Goal: Information Seeking & Learning: Learn about a topic

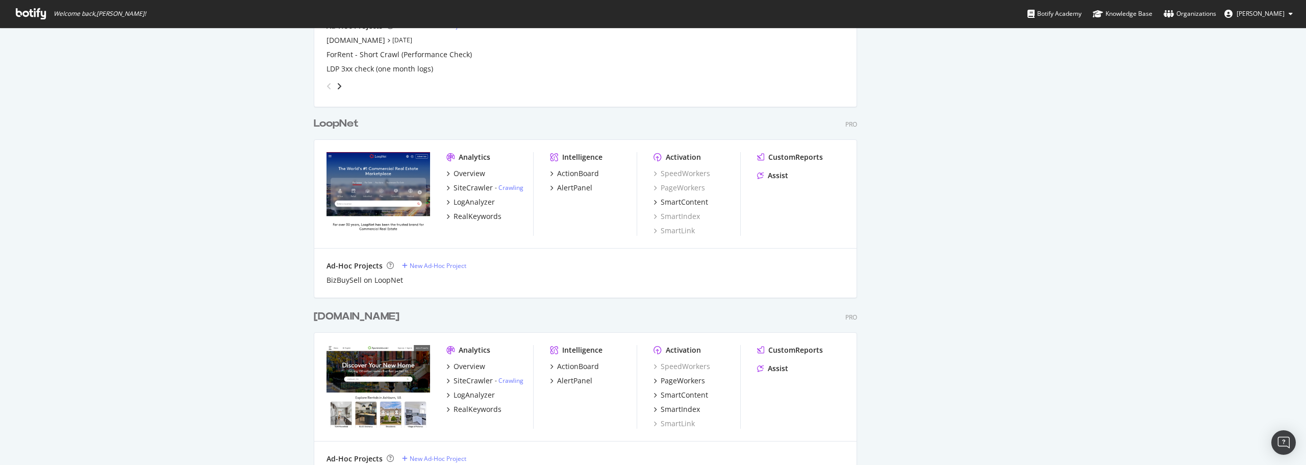
scroll to position [663, 0]
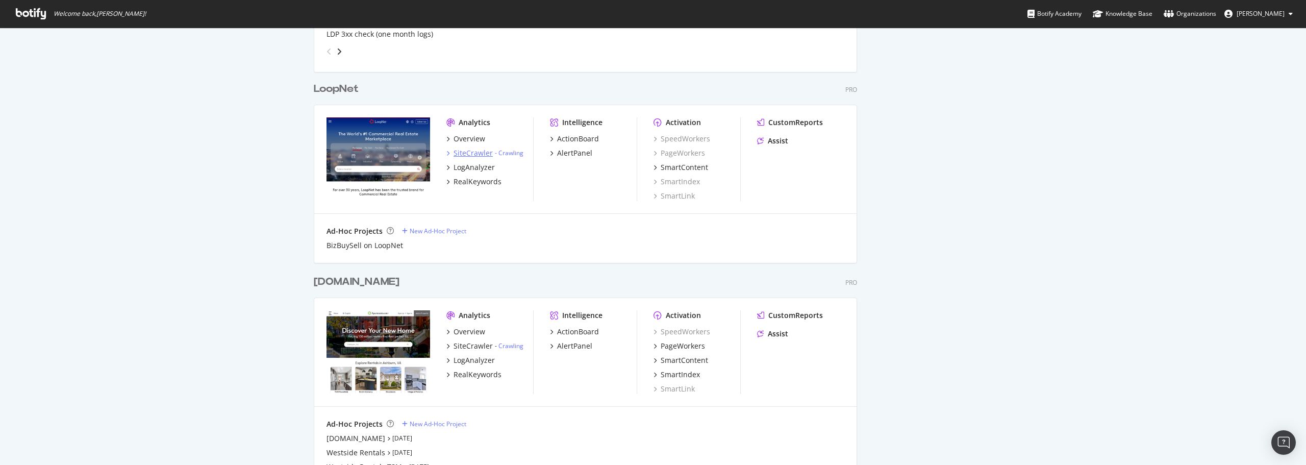
click at [467, 150] on div "SiteCrawler" at bounding box center [472, 153] width 39 height 10
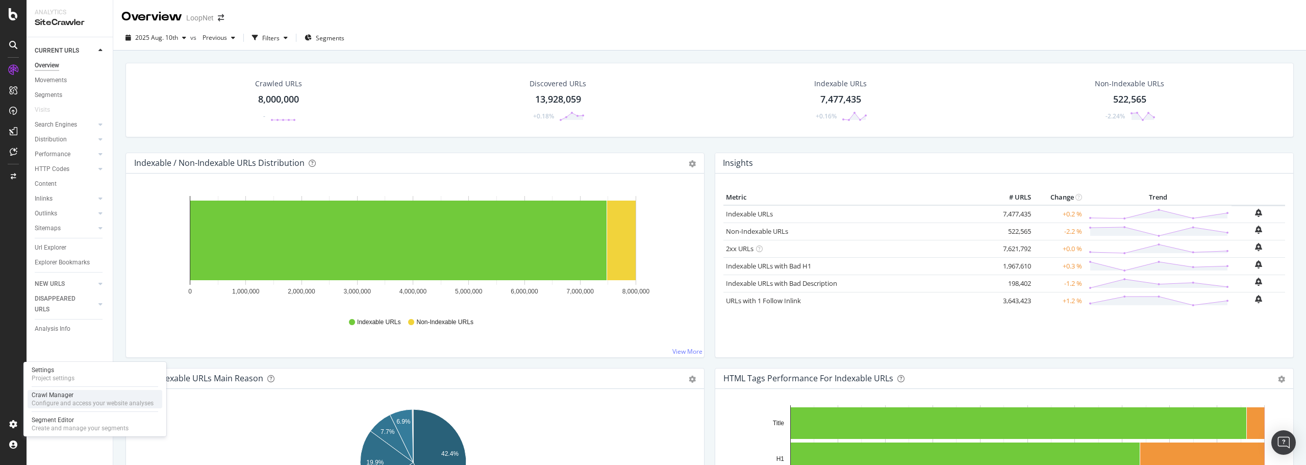
click at [84, 397] on div "Crawl Manager" at bounding box center [93, 395] width 122 height 8
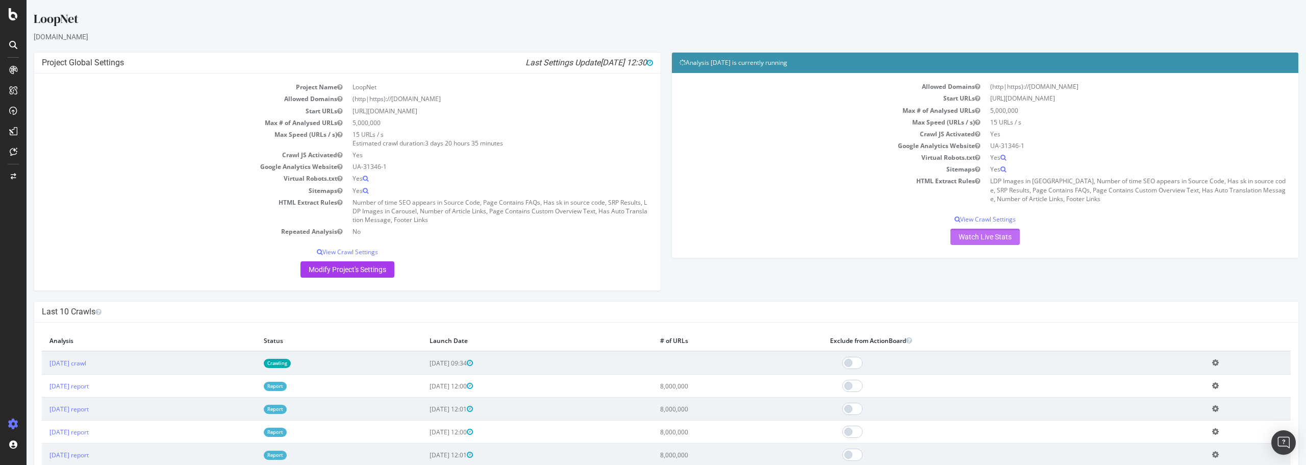
click at [982, 238] on link "Watch Live Stats" at bounding box center [984, 236] width 69 height 16
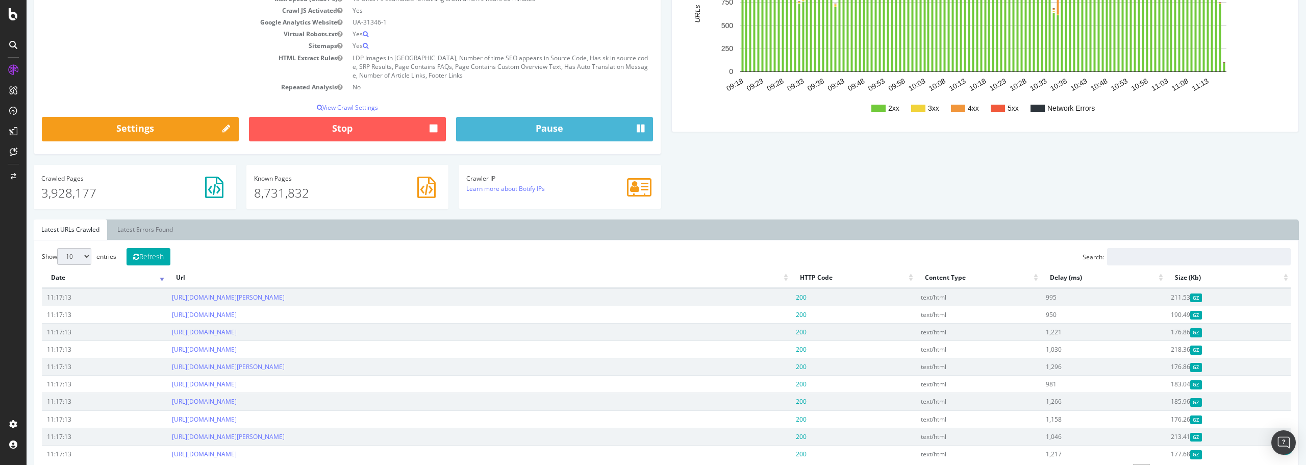
scroll to position [204, 0]
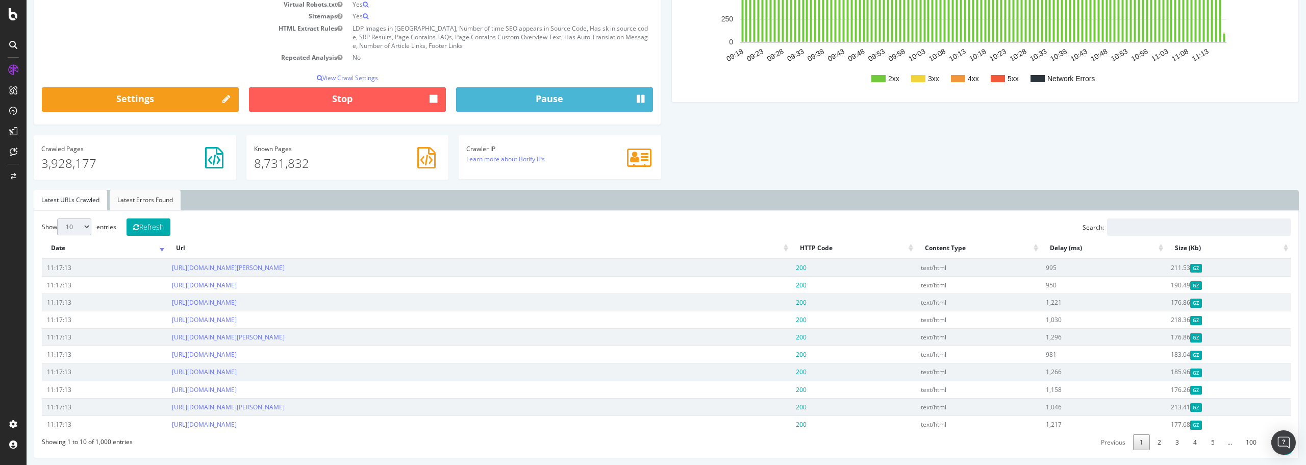
click at [138, 197] on link "Latest Errors Found" at bounding box center [145, 200] width 71 height 20
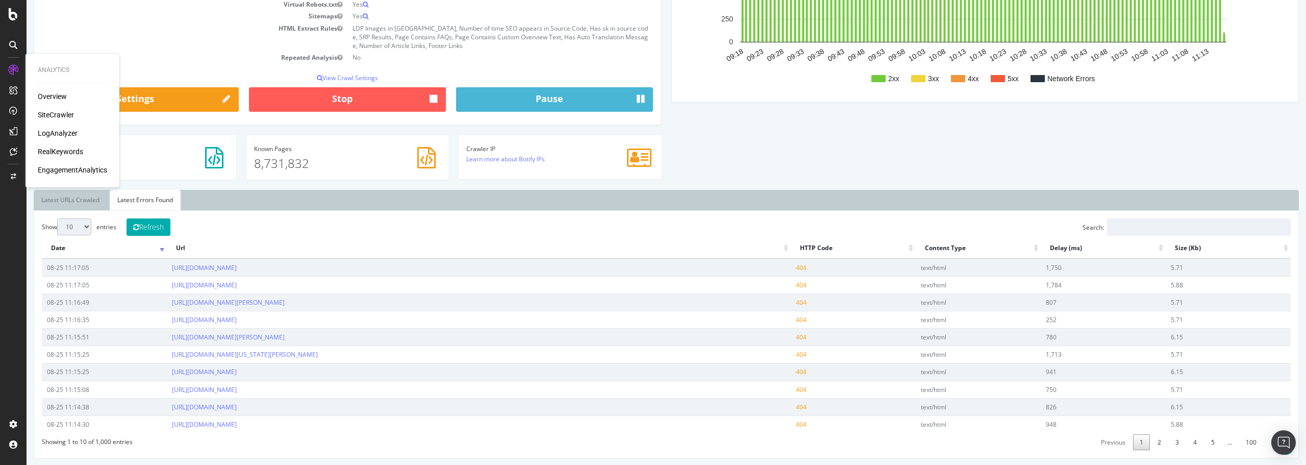
click at [59, 113] on div "SiteCrawler" at bounding box center [56, 115] width 36 height 10
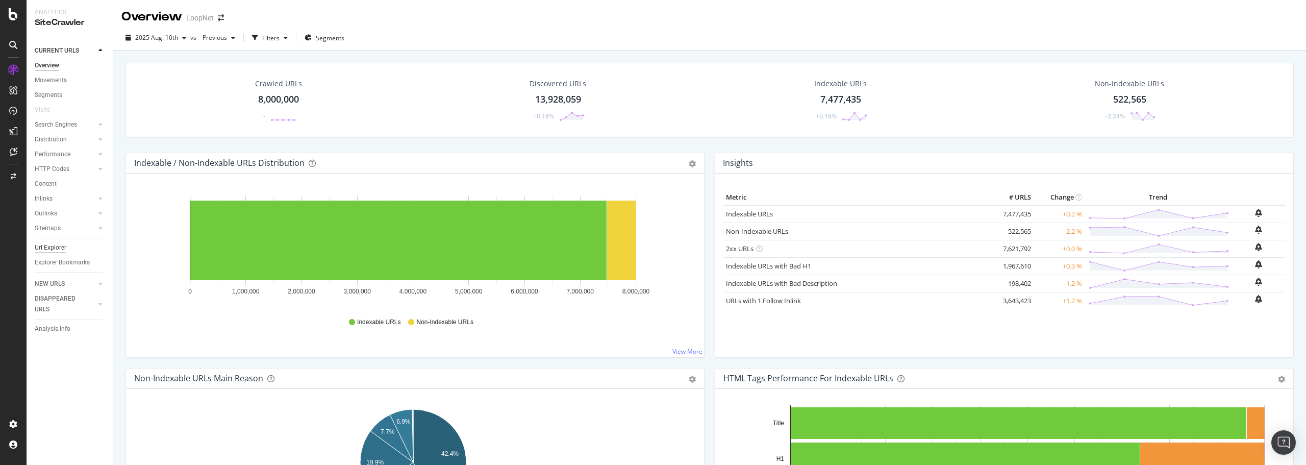
click at [59, 246] on div "Url Explorer" at bounding box center [51, 247] width 32 height 11
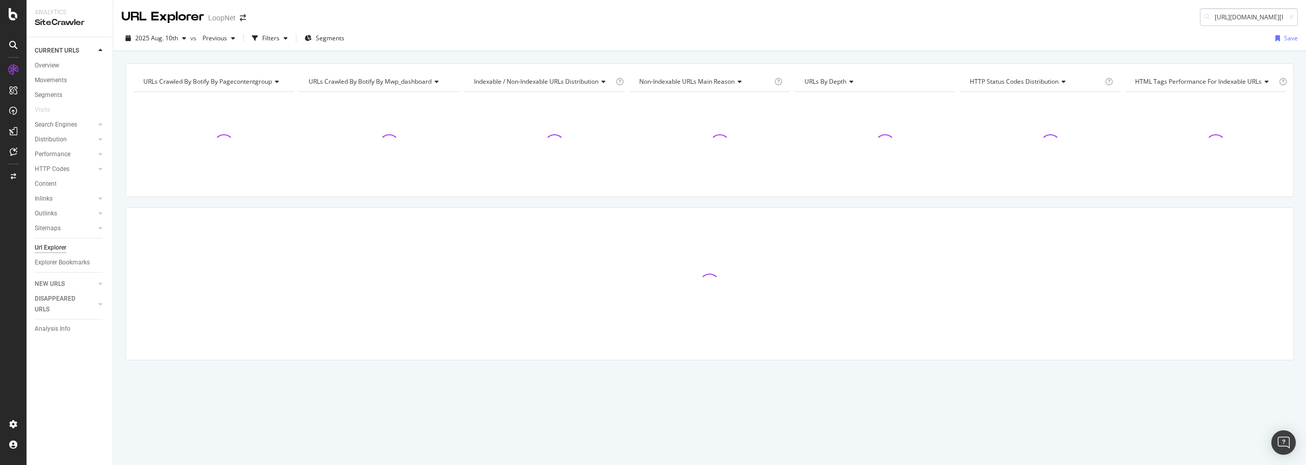
scroll to position [0, 139]
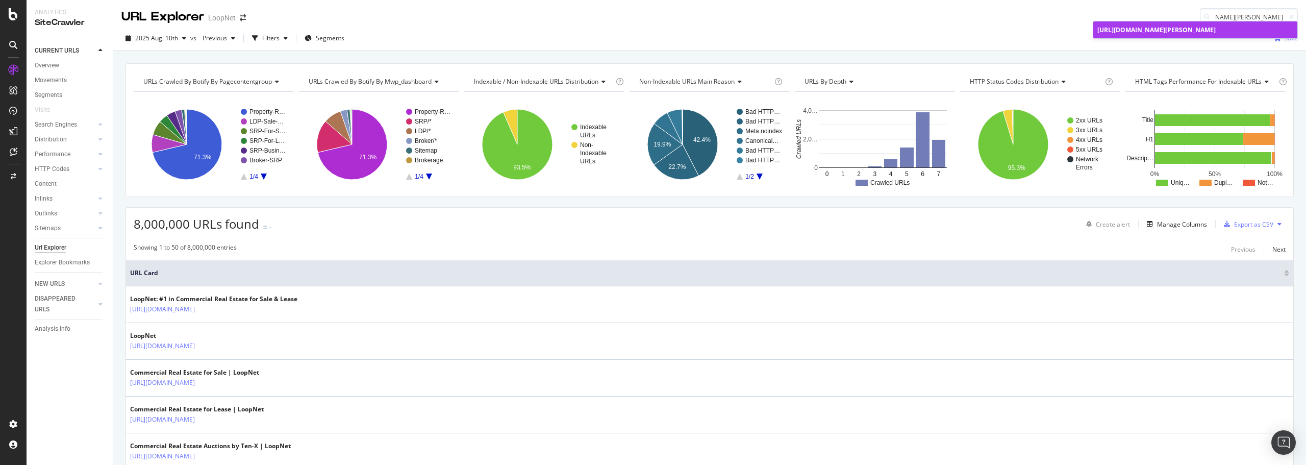
type input "[URL][DOMAIN_NAME][PERSON_NAME]"
click at [1206, 31] on span "[URL][DOMAIN_NAME][PERSON_NAME]" at bounding box center [1156, 30] width 118 height 9
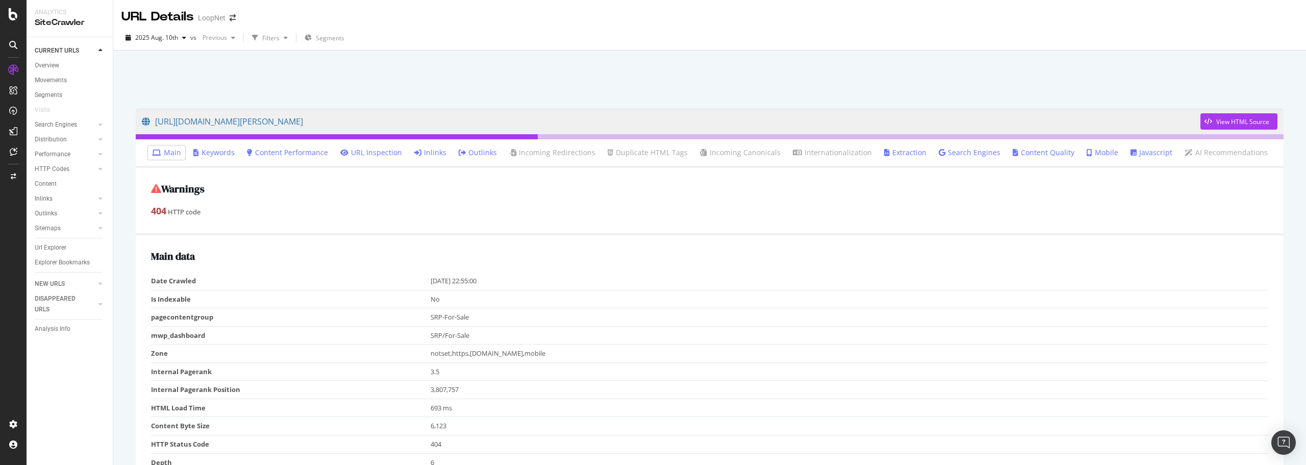
click at [435, 151] on link "Inlinks" at bounding box center [430, 152] width 32 height 10
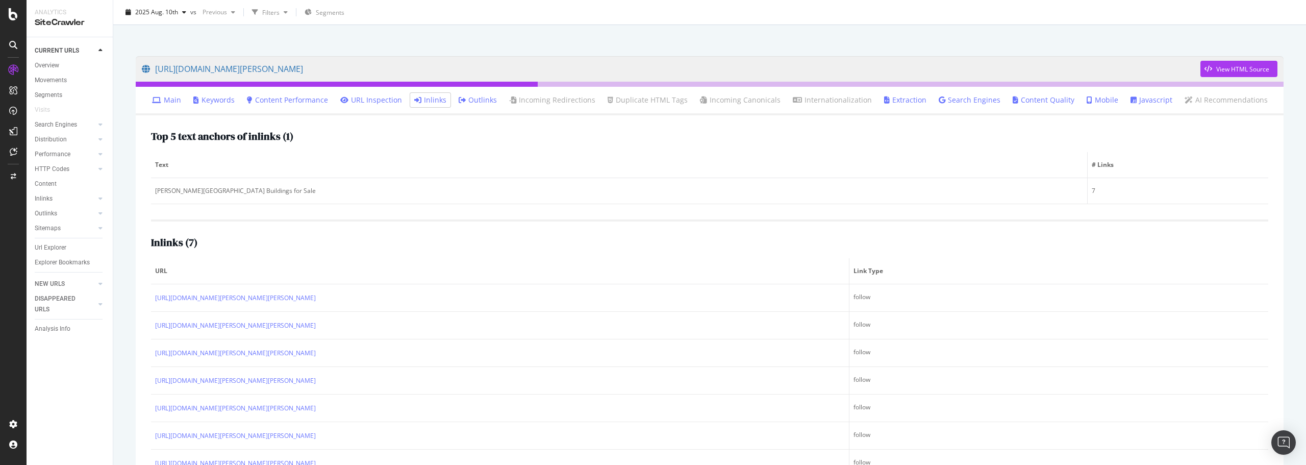
scroll to position [90, 0]
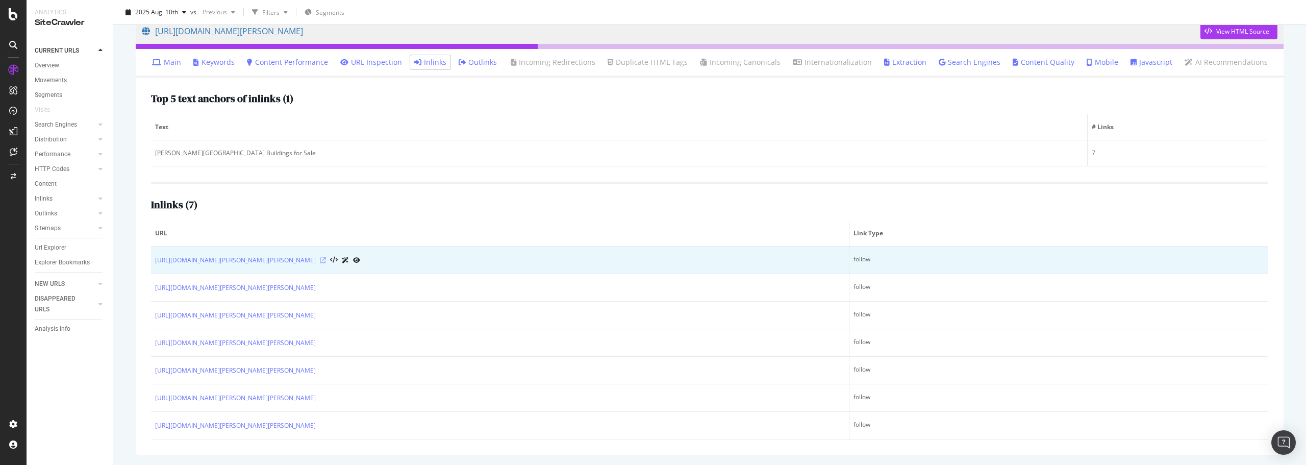
click at [326, 259] on icon at bounding box center [323, 260] width 6 height 6
